Goal: Task Accomplishment & Management: Manage account settings

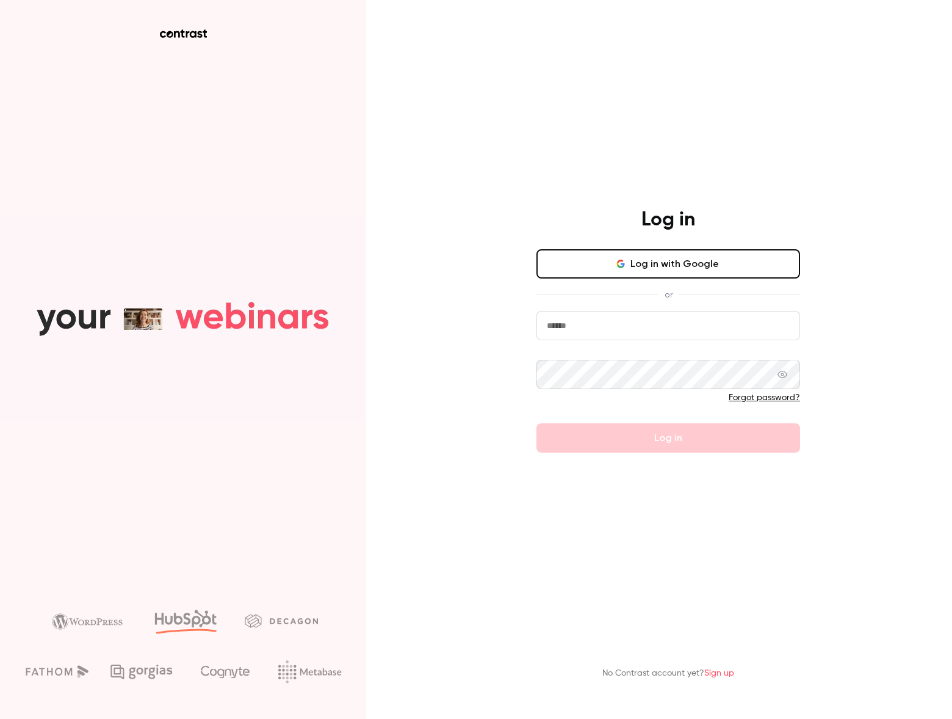
click at [749, 257] on button "Log in with Google" at bounding box center [669, 263] width 264 height 29
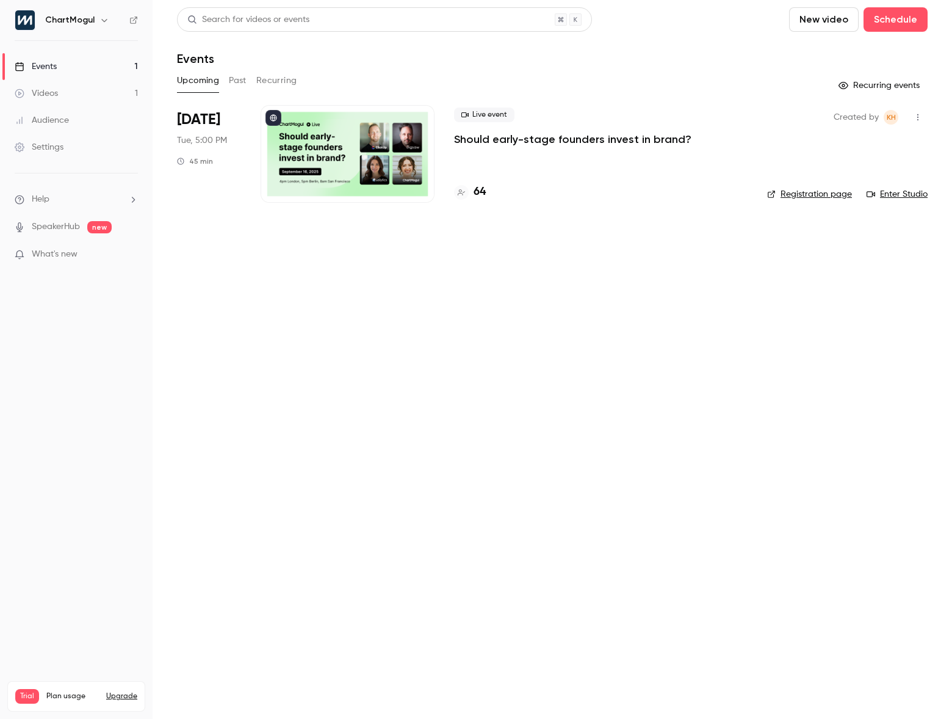
click at [68, 89] on link "Videos 1" at bounding box center [76, 93] width 153 height 27
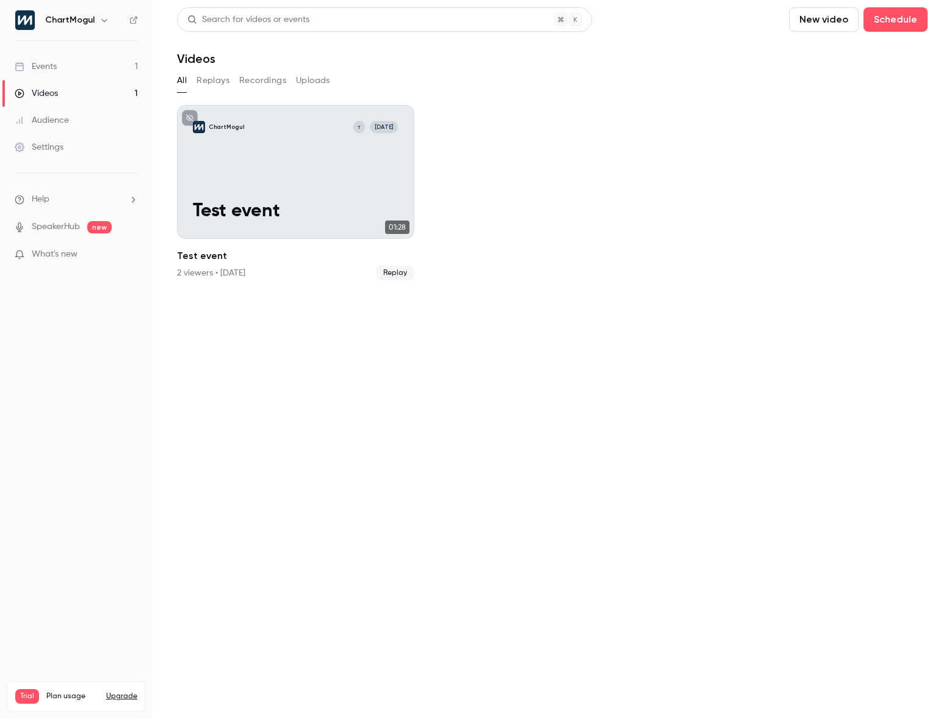
click at [70, 67] on link "Events 1" at bounding box center [76, 66] width 153 height 27
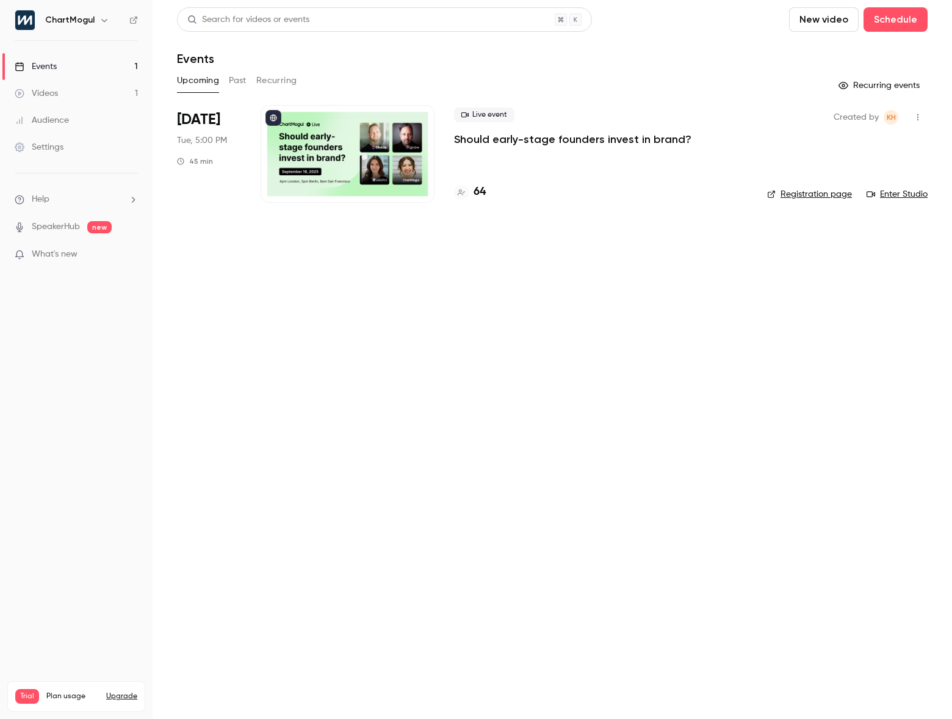
click at [57, 190] on ul "Help SpeakerHub new What's new" at bounding box center [76, 227] width 153 height 109
click at [56, 201] on li "Help" at bounding box center [76, 199] width 123 height 13
click at [216, 190] on link "Talk to us" at bounding box center [225, 186] width 134 height 32
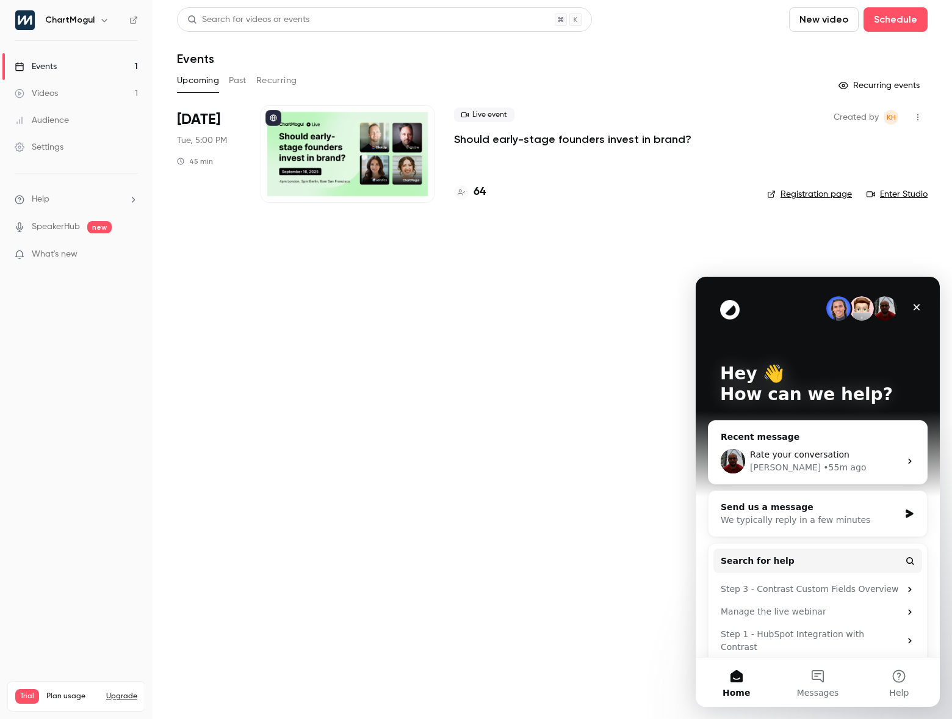
click at [824, 473] on div "• 55m ago" at bounding box center [845, 467] width 43 height 13
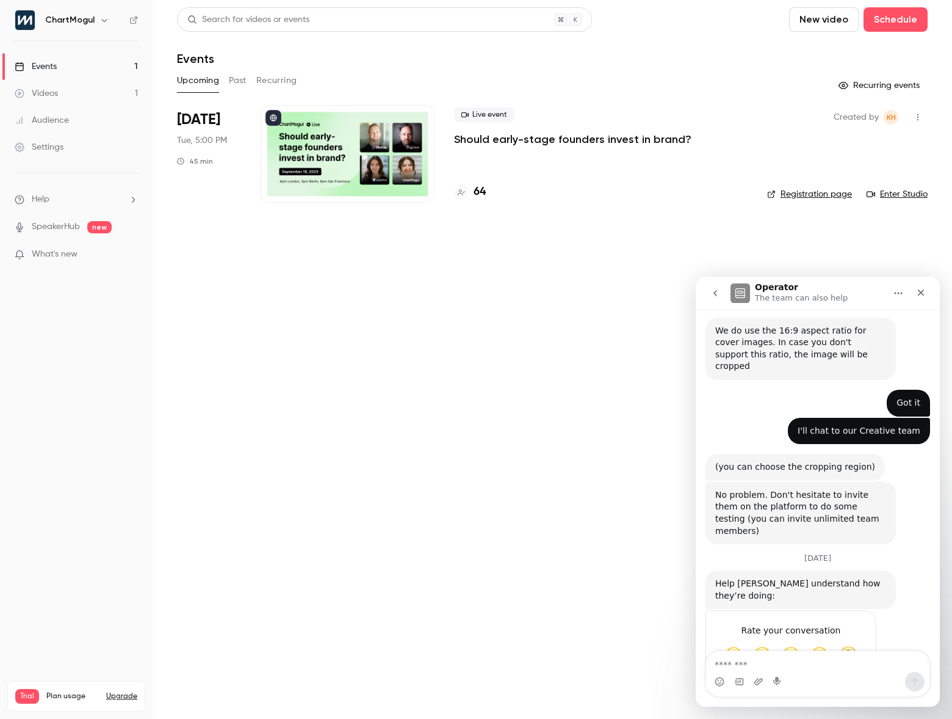
scroll to position [326, 0]
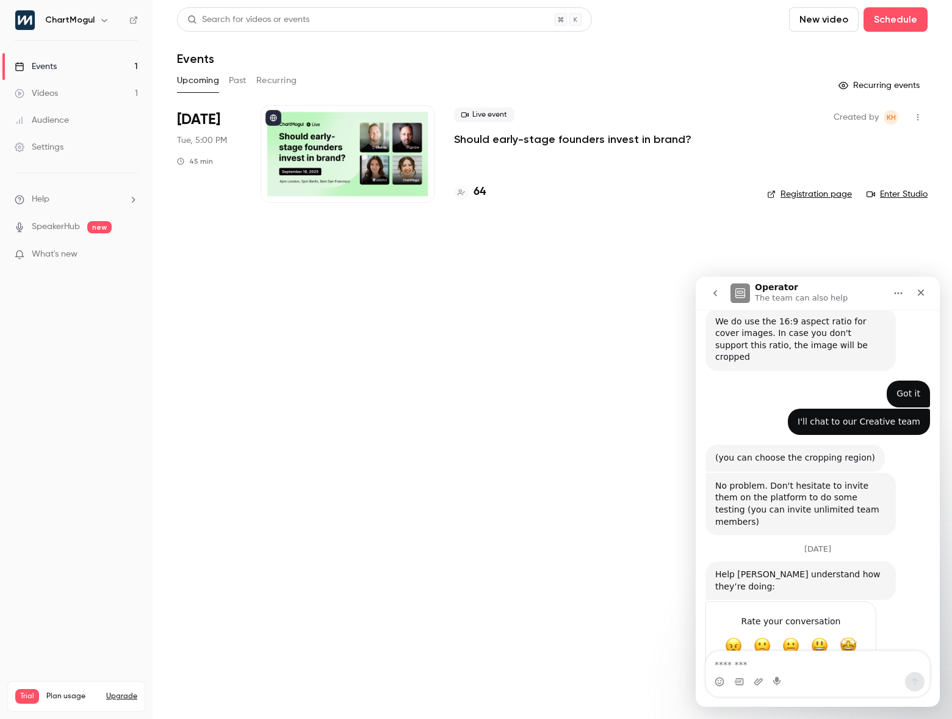
click at [818, 676] on div "Intercom messenger" at bounding box center [817, 682] width 223 height 20
click at [818, 686] on div "Intercom messenger" at bounding box center [817, 682] width 223 height 20
click at [821, 687] on div "Intercom messenger" at bounding box center [817, 682] width 223 height 20
click at [813, 670] on textarea "Message…" at bounding box center [817, 661] width 223 height 21
type textarea "*********"
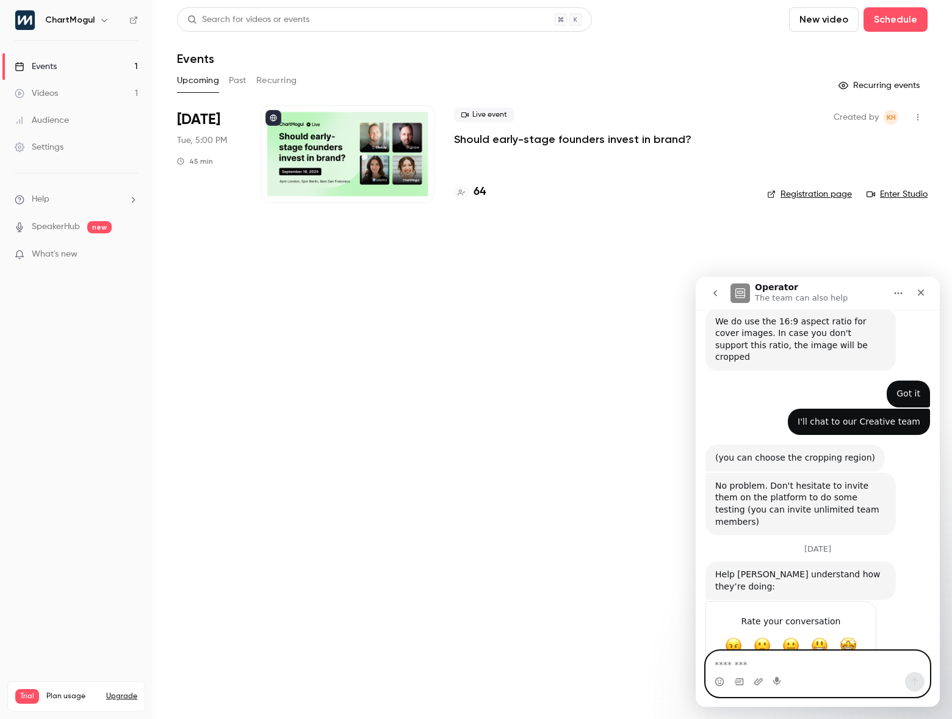
scroll to position [362, 0]
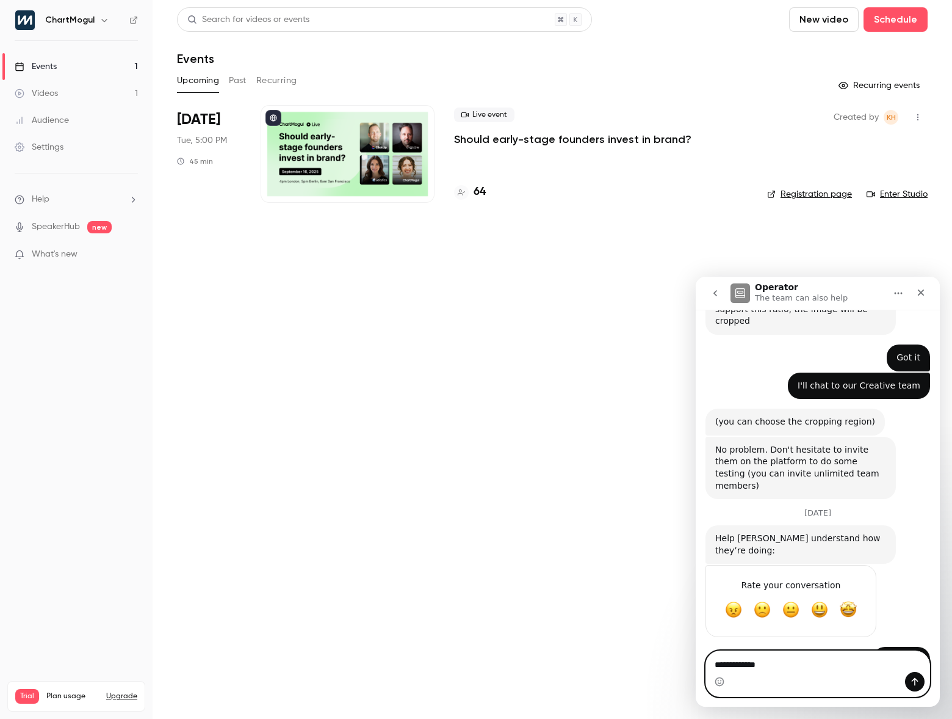
type textarea "**********"
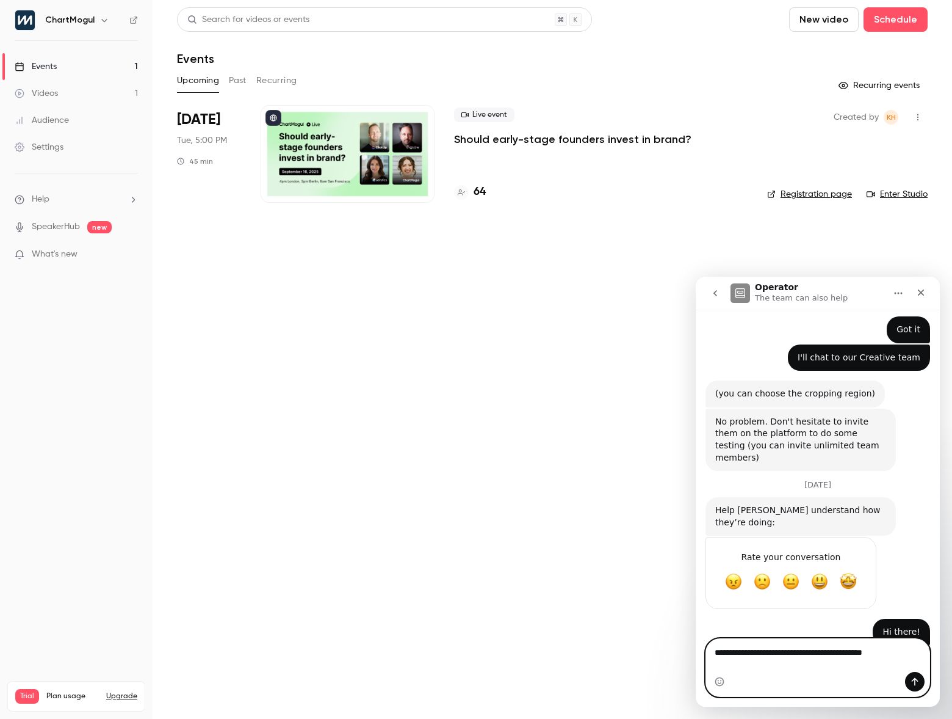
type textarea "**********"
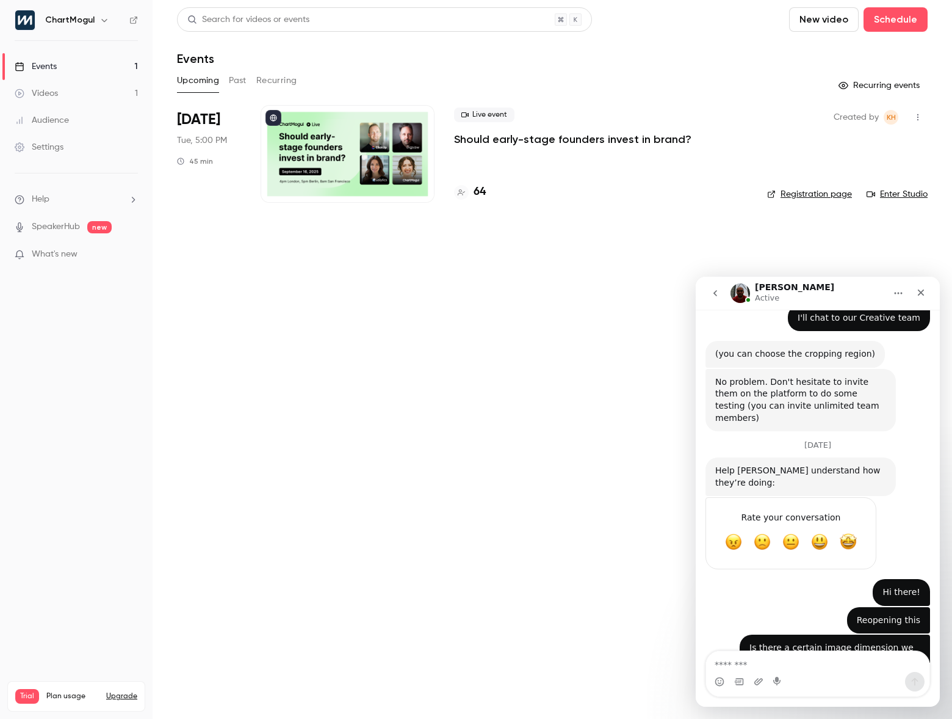
click at [286, 452] on main "Search for videos or events New video Schedule Events Upcoming Past Recurring R…" at bounding box center [553, 359] width 800 height 719
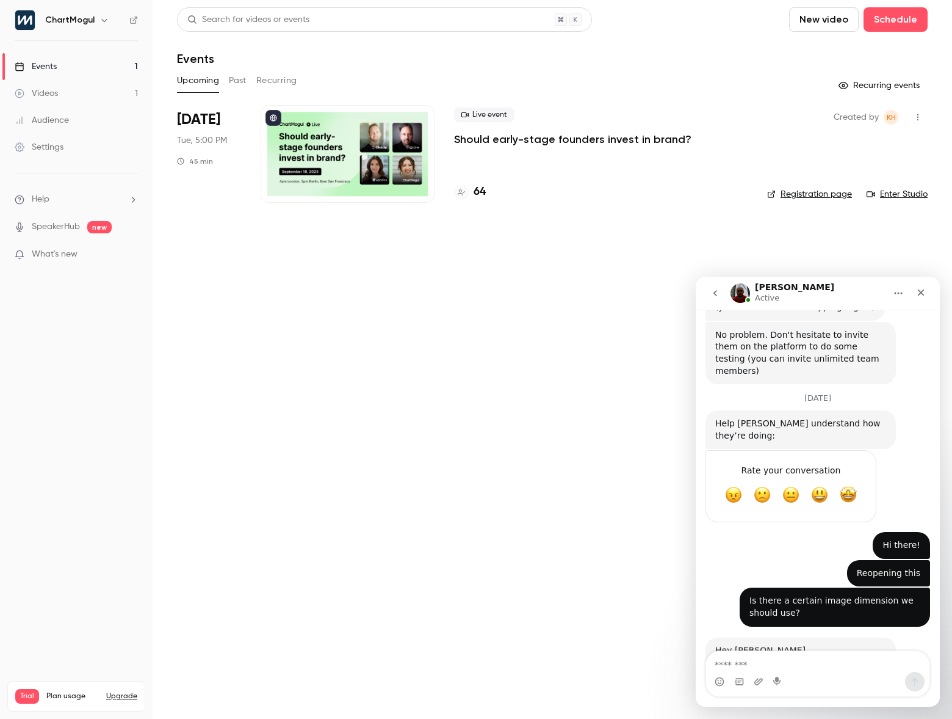
scroll to position [502, 0]
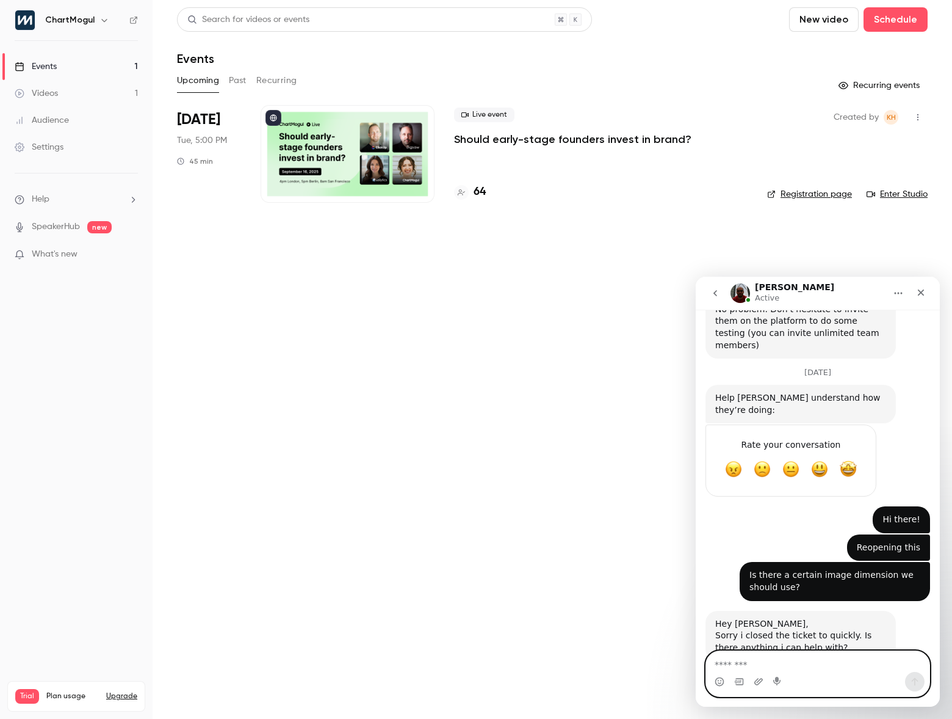
click at [797, 667] on textarea "Message…" at bounding box center [817, 661] width 223 height 21
type textarea "**********"
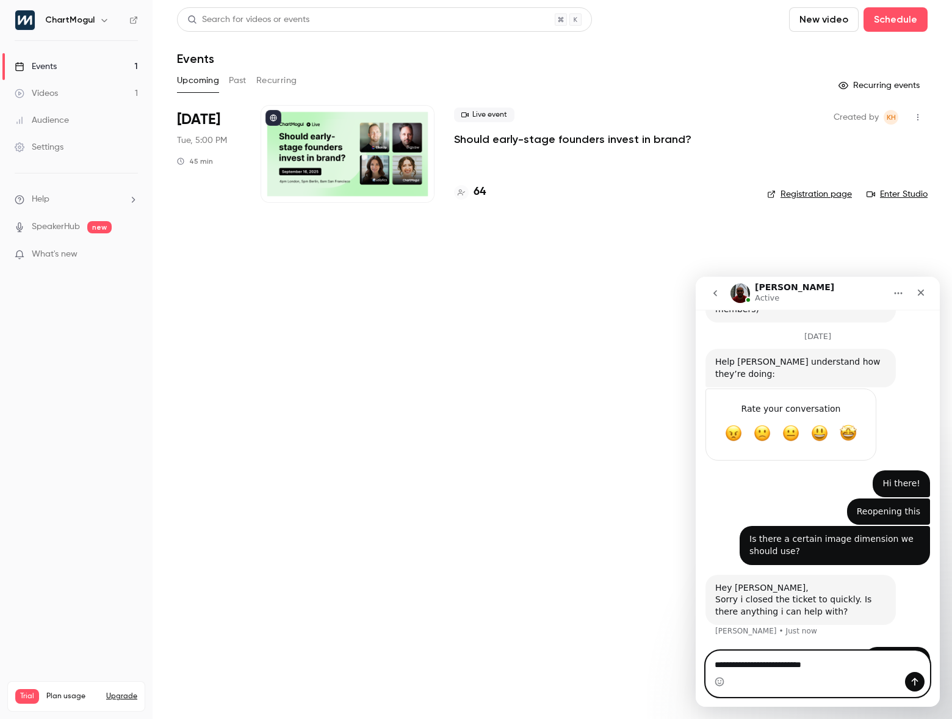
paste textarea "**********"
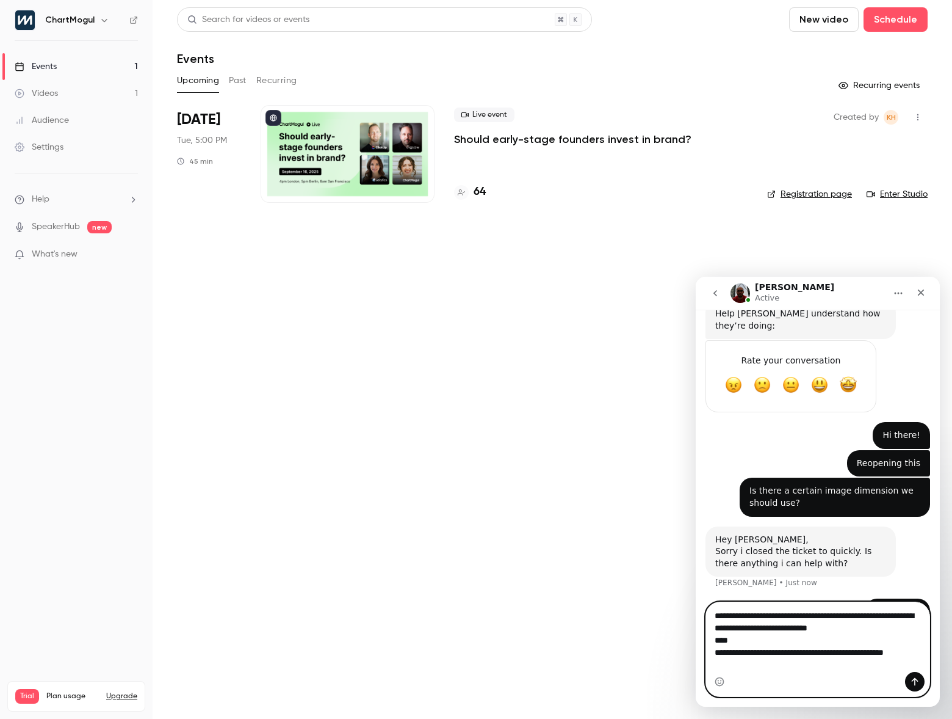
scroll to position [587, 0]
drag, startPoint x: 741, startPoint y: 640, endPoint x: 851, endPoint y: 628, distance: 110.6
click at [851, 628] on textarea "**********" at bounding box center [817, 637] width 223 height 70
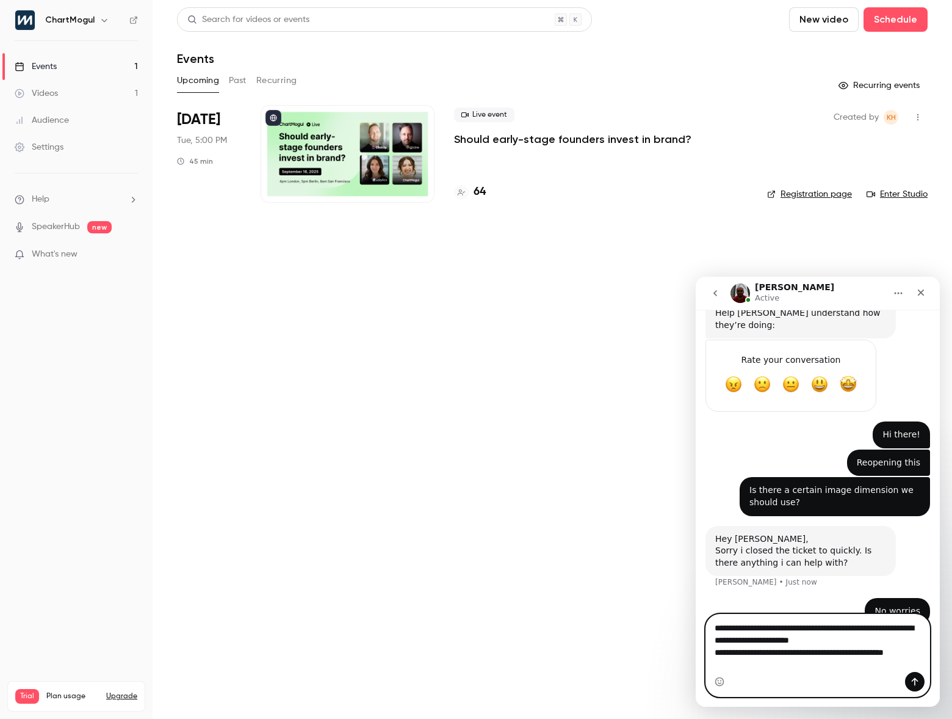
scroll to position [575, 0]
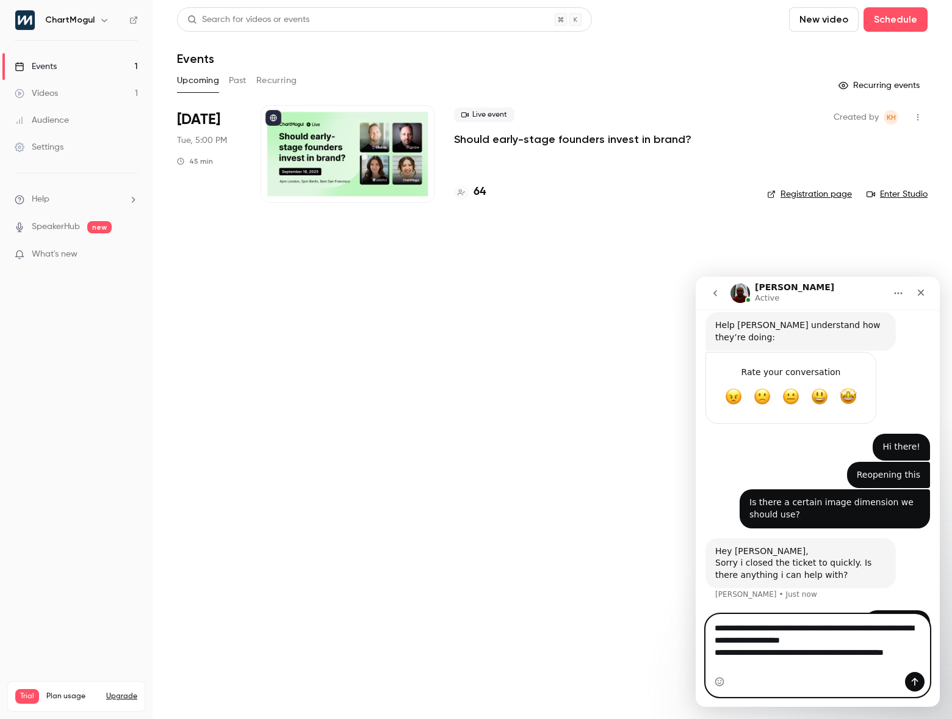
type textarea "**********"
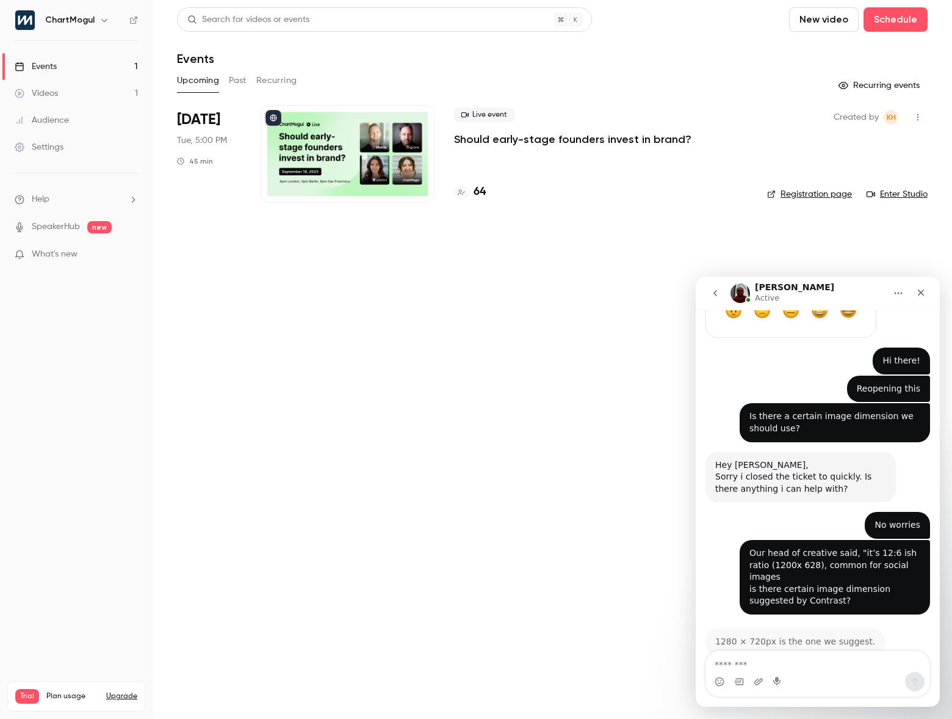
scroll to position [651, 0]
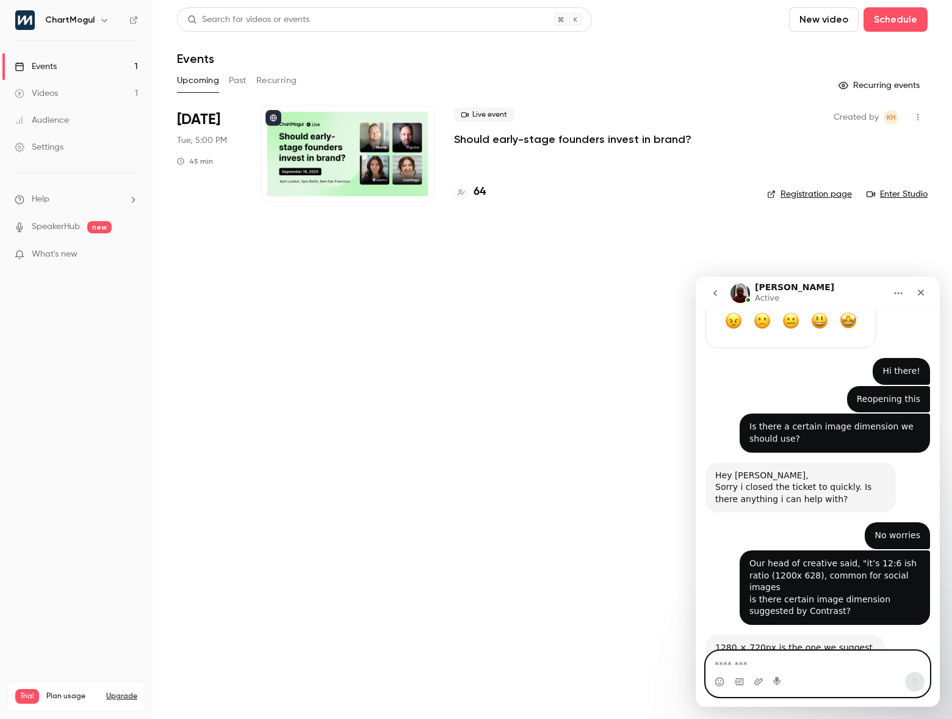
click at [778, 667] on textarea "Message…" at bounding box center [817, 661] width 223 height 21
type textarea "**********"
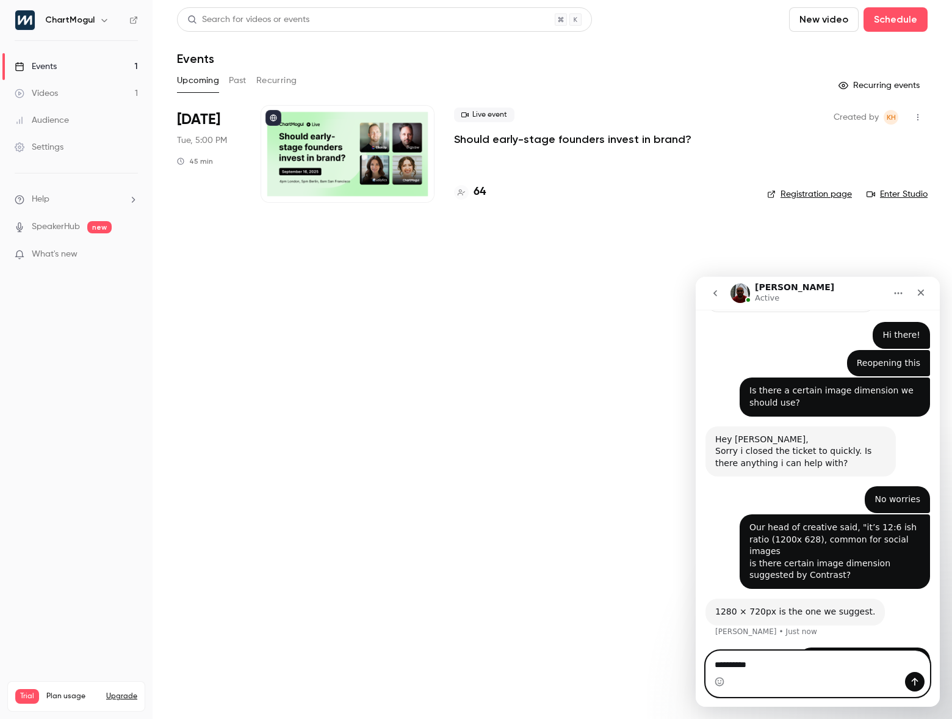
type textarea "**********"
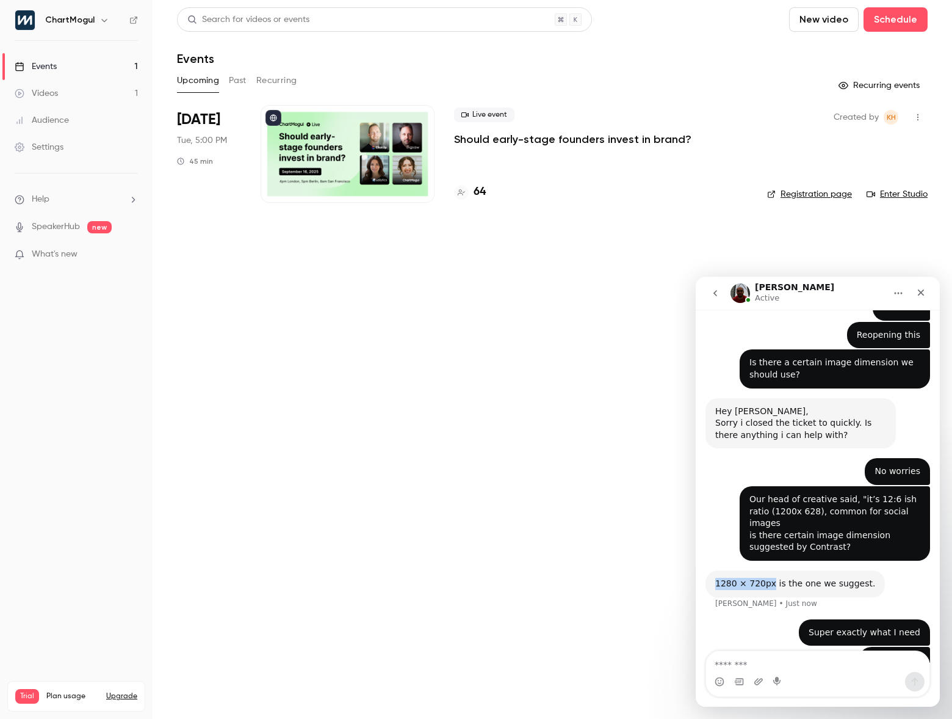
drag, startPoint x: 750, startPoint y: 546, endPoint x: 686, endPoint y: 543, distance: 63.5
click html "**********"
copy div "1280 × 720px"
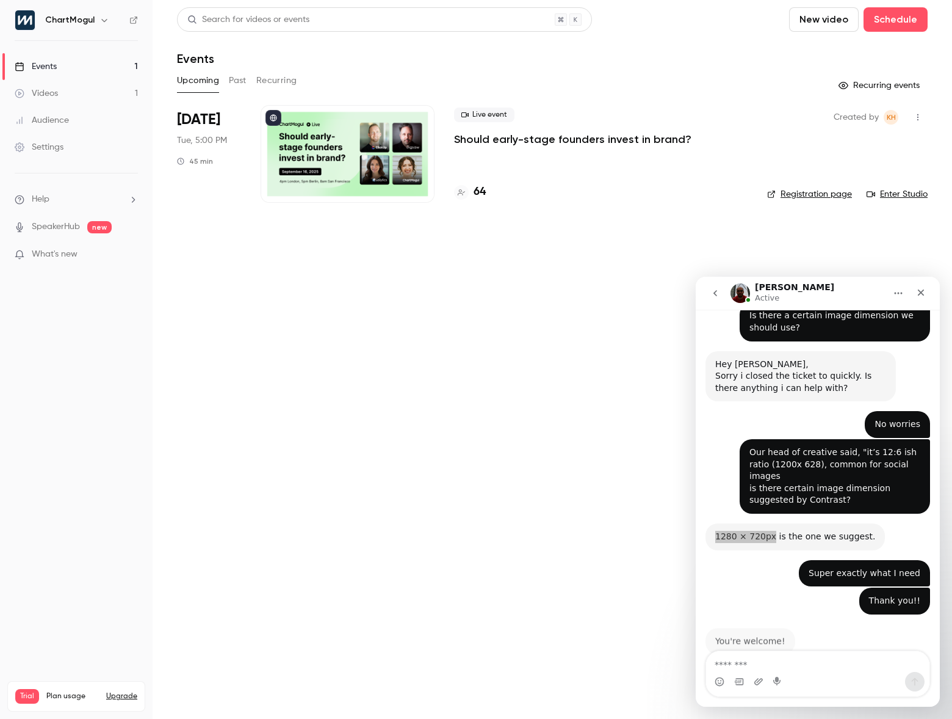
scroll to position [752, 0]
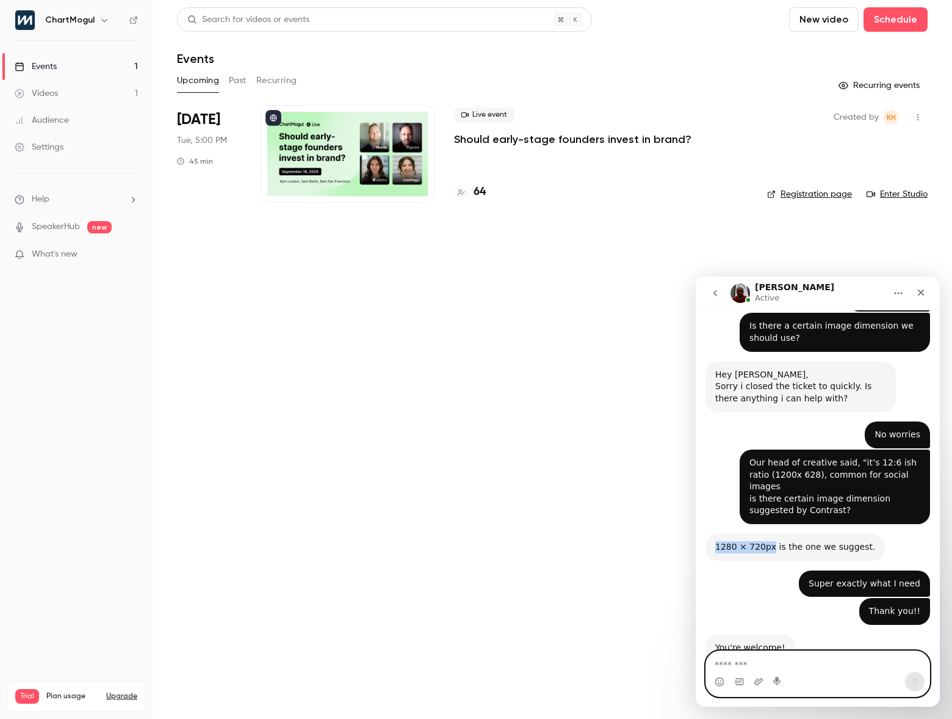
click at [788, 665] on textarea "Message…" at bounding box center [817, 661] width 223 height 21
type textarea "**********"
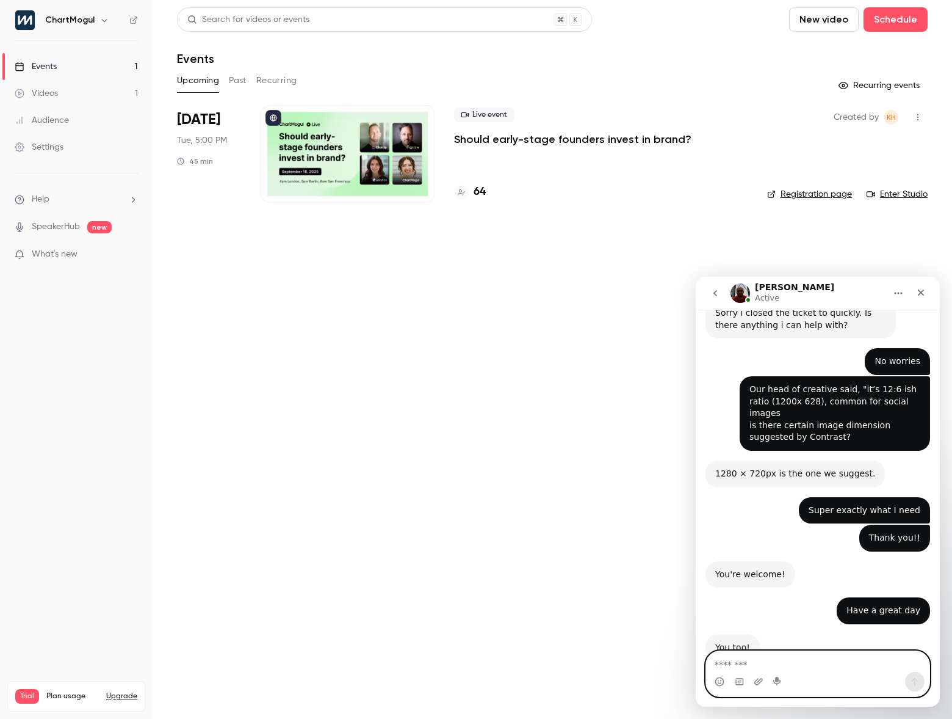
scroll to position [824, 0]
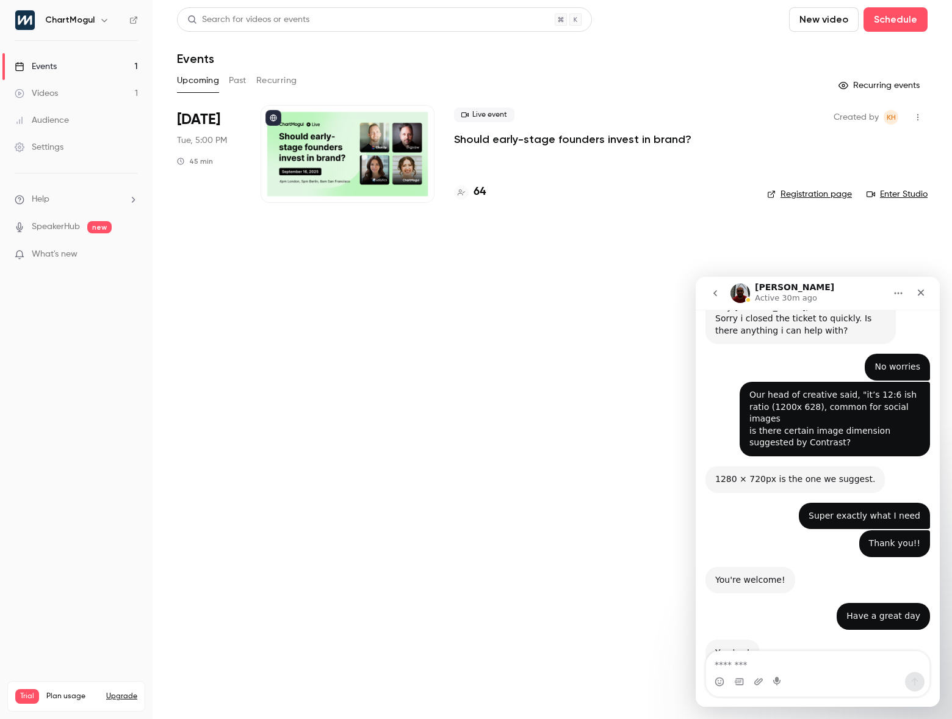
scroll to position [824, 0]
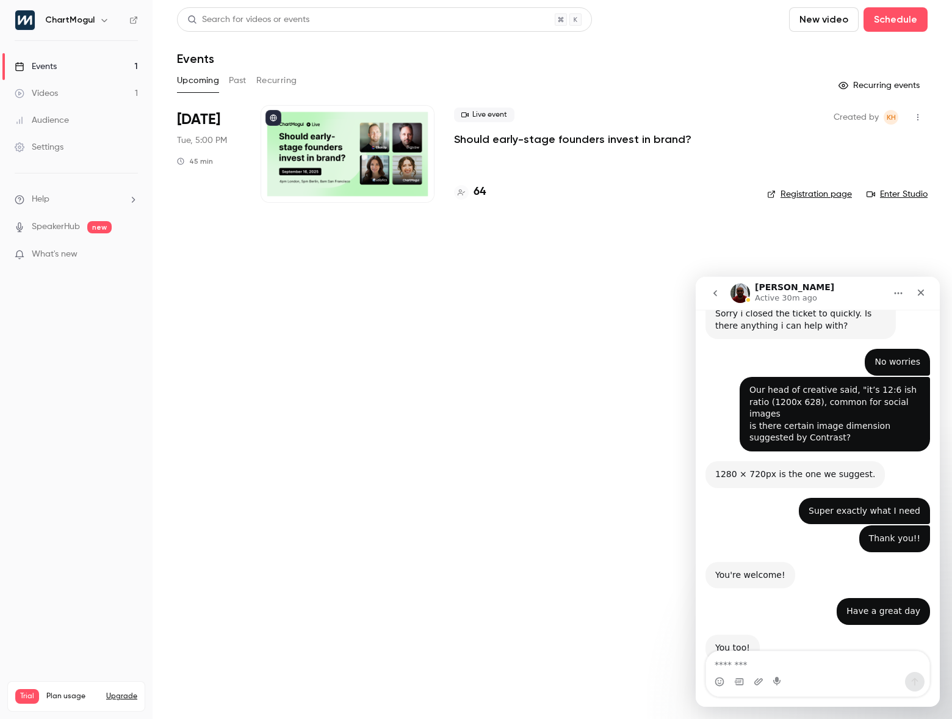
click at [468, 96] on div "Search for videos or events New video Schedule Events Upcoming Past Recurring R…" at bounding box center [552, 112] width 751 height 210
click at [915, 120] on icon "button" at bounding box center [918, 117] width 10 height 9
click at [924, 296] on icon "Close" at bounding box center [921, 293] width 10 height 10
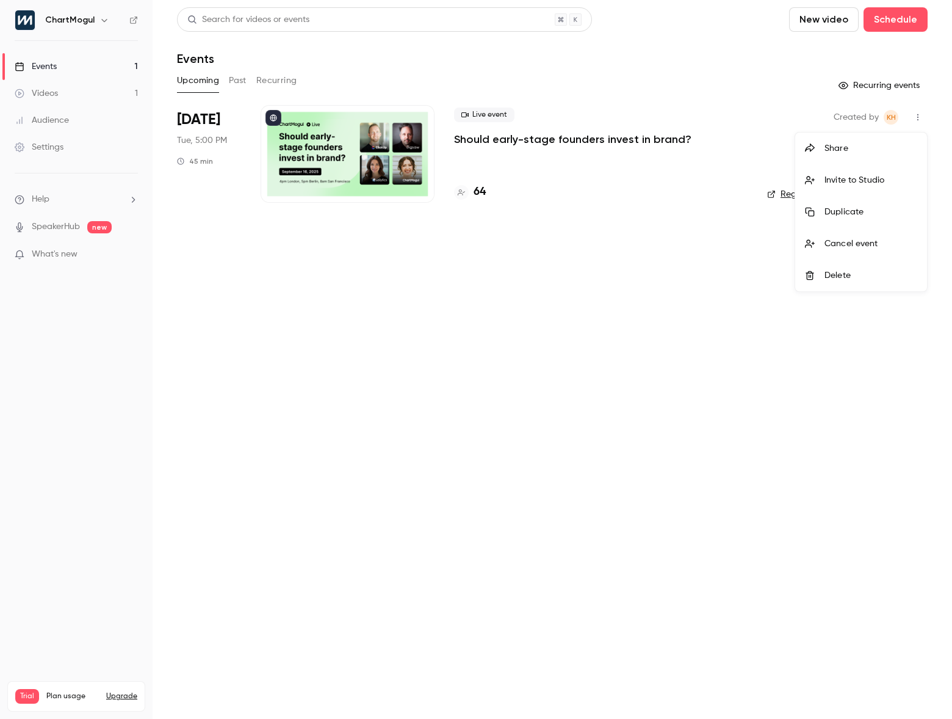
click at [261, 139] on div at bounding box center [476, 359] width 952 height 719
click at [817, 193] on link "Registration page" at bounding box center [809, 194] width 85 height 12
click at [923, 115] on icon "button" at bounding box center [918, 117] width 10 height 9
click at [451, 147] on div at bounding box center [476, 359] width 952 height 719
click at [212, 126] on span "[DATE]" at bounding box center [198, 120] width 43 height 20
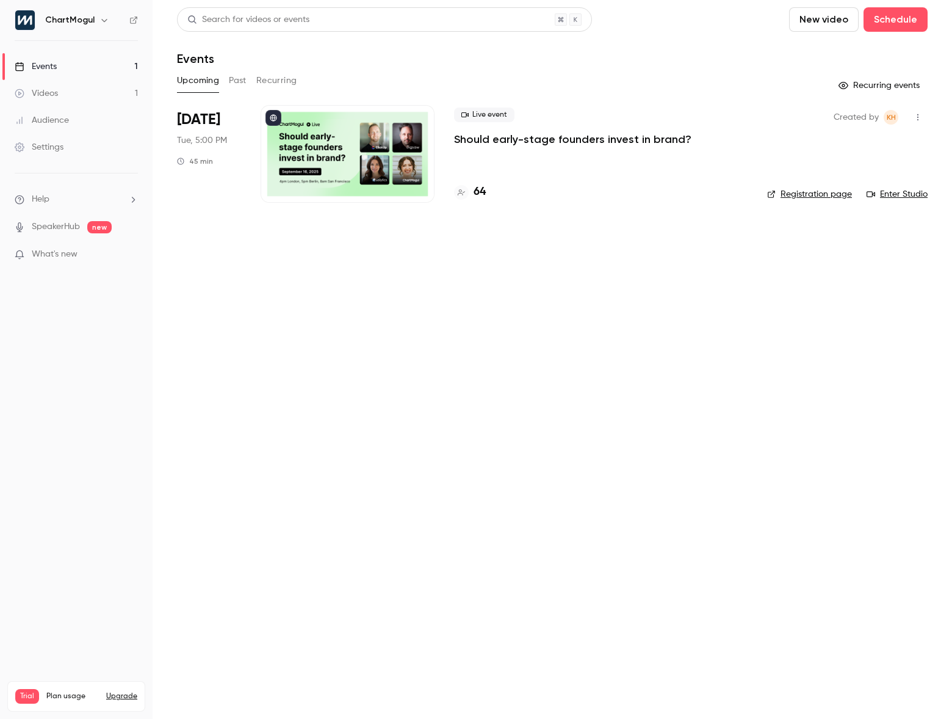
click at [195, 114] on span "[DATE]" at bounding box center [198, 120] width 43 height 20
click at [203, 123] on span "[DATE]" at bounding box center [198, 120] width 43 height 20
click at [921, 118] on icon "button" at bounding box center [918, 117] width 10 height 9
click at [289, 131] on div at bounding box center [476, 359] width 952 height 719
click at [56, 85] on link "Videos 1" at bounding box center [76, 93] width 153 height 27
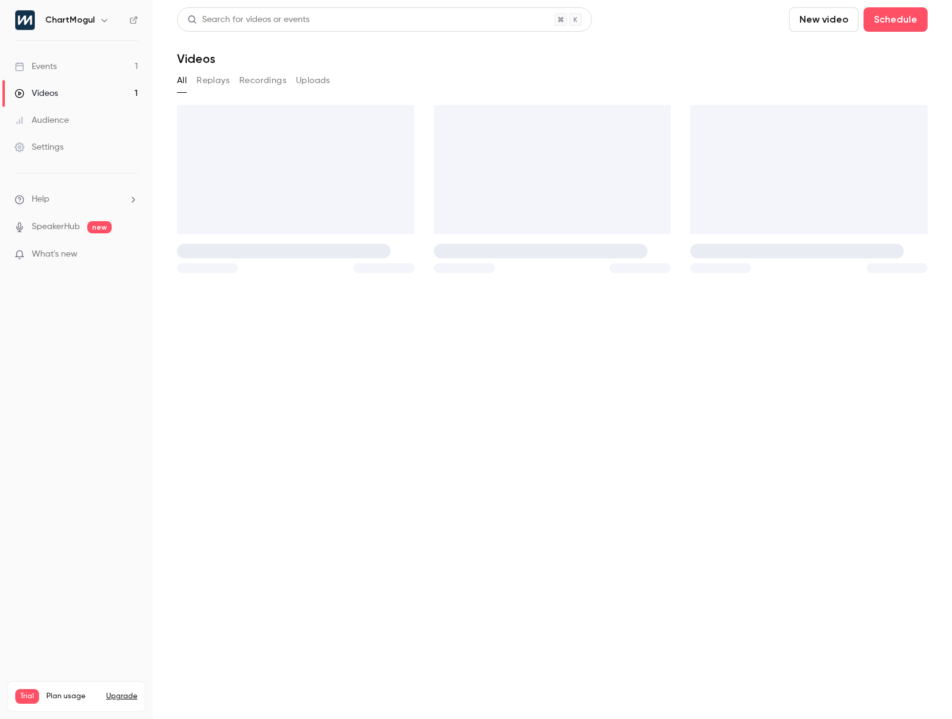
click at [62, 68] on link "Events 1" at bounding box center [76, 66] width 153 height 27
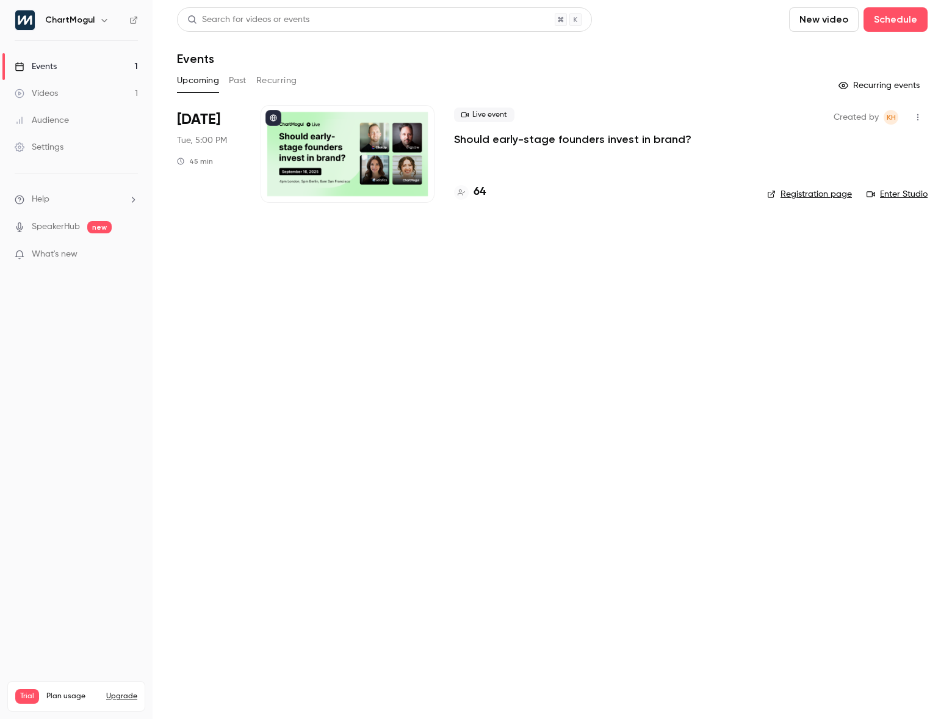
drag, startPoint x: 488, startPoint y: 137, endPoint x: 525, endPoint y: 125, distance: 39.2
click at [487, 137] on p "Should early-stage founders invest in brand?" at bounding box center [573, 139] width 238 height 15
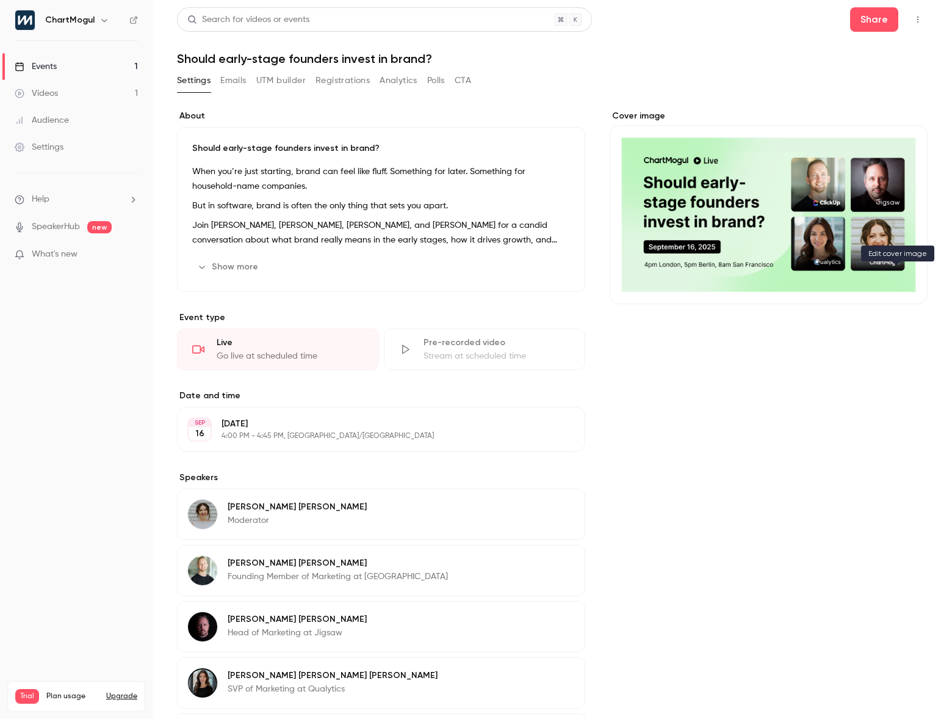
click at [899, 283] on icon "Cover image" at bounding box center [905, 282] width 13 height 10
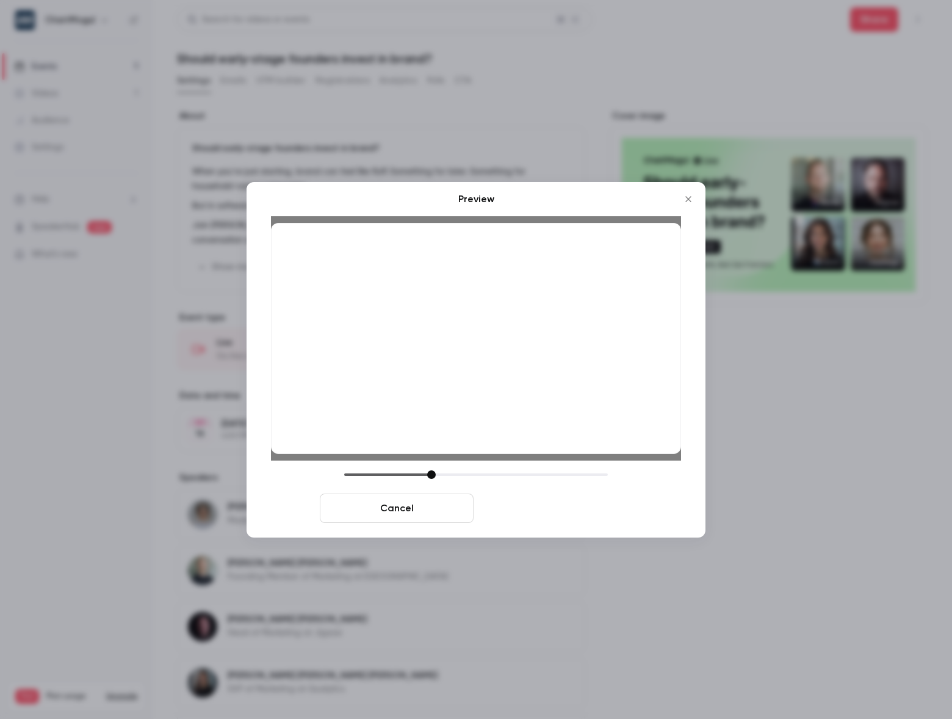
click at [540, 521] on button "Save cover" at bounding box center [556, 507] width 154 height 29
click at [542, 513] on button "Save cover" at bounding box center [556, 507] width 154 height 29
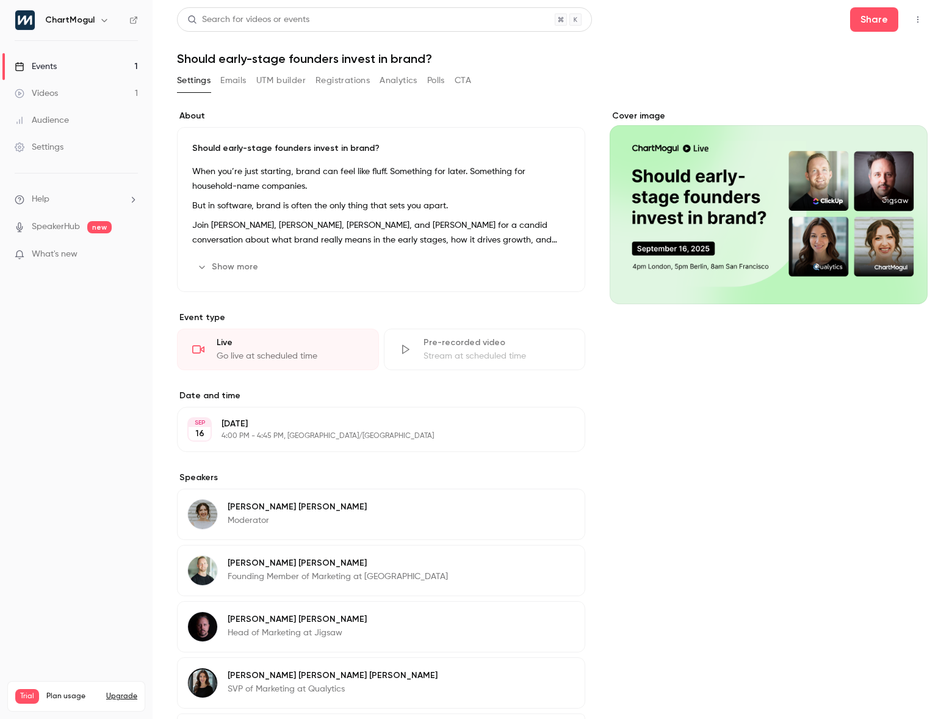
click at [102, 68] on link "Events 1" at bounding box center [76, 66] width 153 height 27
